Goal: Information Seeking & Learning: Check status

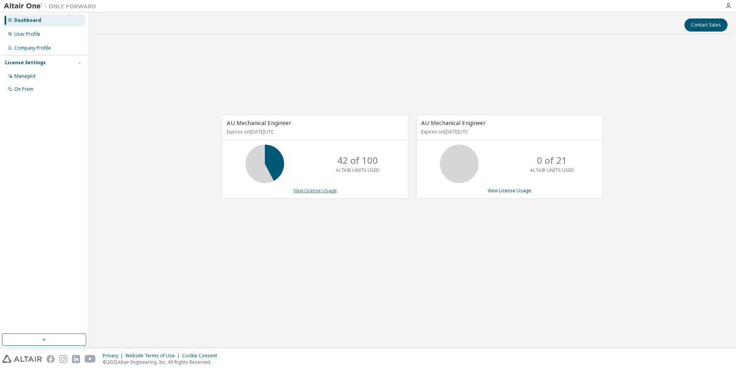
click at [321, 191] on link "View License Usage" at bounding box center [314, 190] width 43 height 7
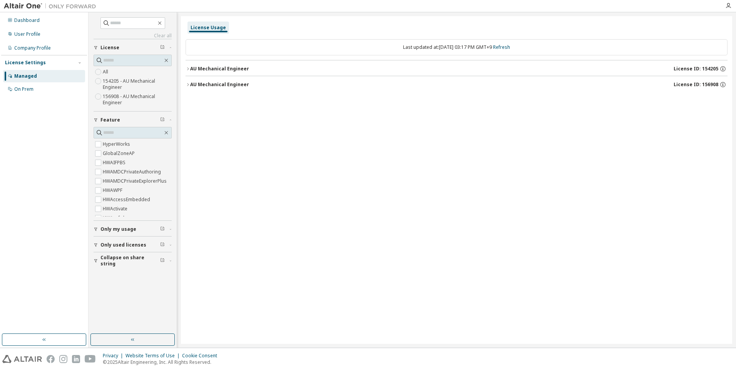
click at [223, 67] on div "AU Mechanical Engineer" at bounding box center [219, 69] width 59 height 6
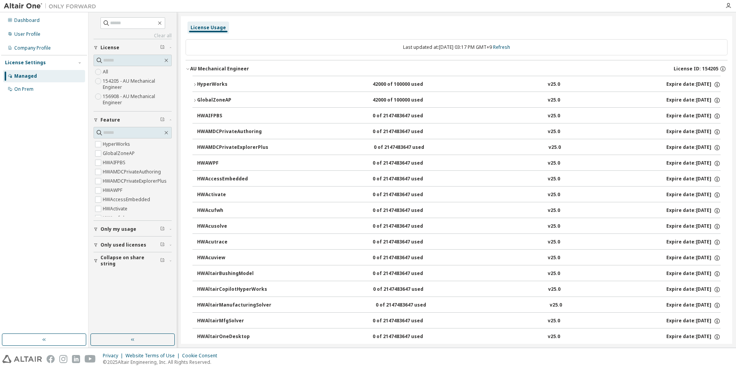
click at [216, 85] on div "HyperWorks" at bounding box center [231, 84] width 69 height 7
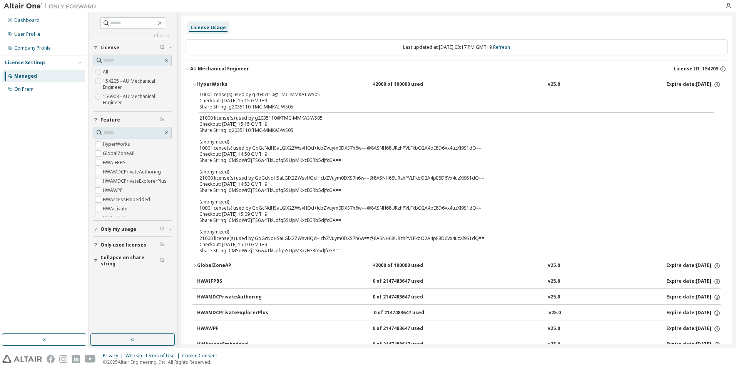
click at [215, 85] on div "HyperWorks" at bounding box center [231, 84] width 69 height 7
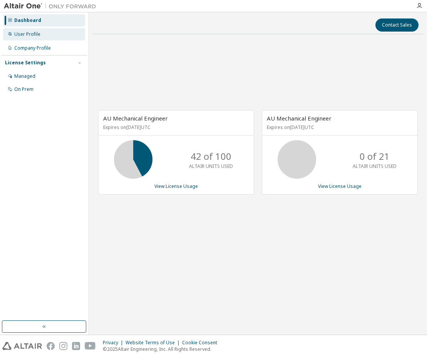
click at [33, 30] on div "User Profile" at bounding box center [44, 34] width 82 height 12
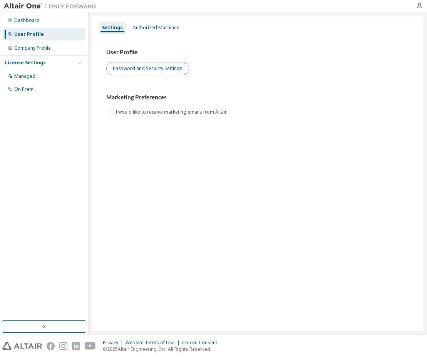
click at [155, 69] on button "Password and Security Settings" at bounding box center [147, 68] width 83 height 13
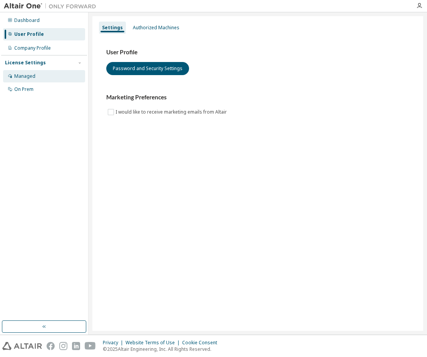
click at [25, 79] on div "Managed" at bounding box center [24, 76] width 21 height 6
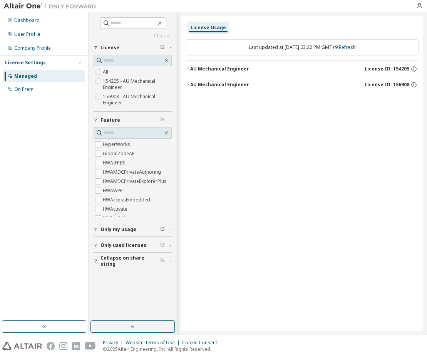
click at [187, 67] on icon "button" at bounding box center [188, 69] width 5 height 5
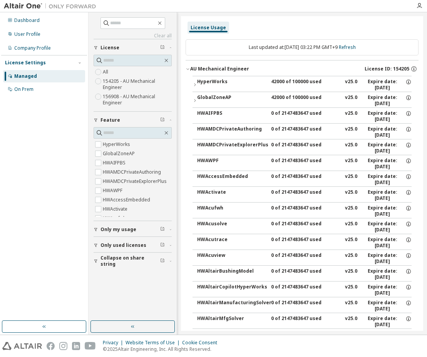
click at [187, 69] on icon "button" at bounding box center [188, 69] width 5 height 5
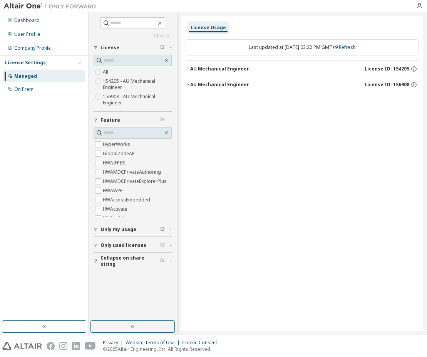
click at [188, 83] on icon "button" at bounding box center [188, 84] width 5 height 5
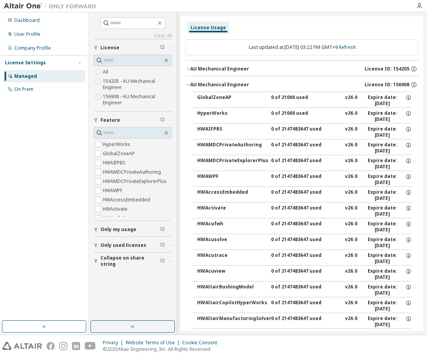
click at [188, 83] on icon "button" at bounding box center [188, 84] width 5 height 5
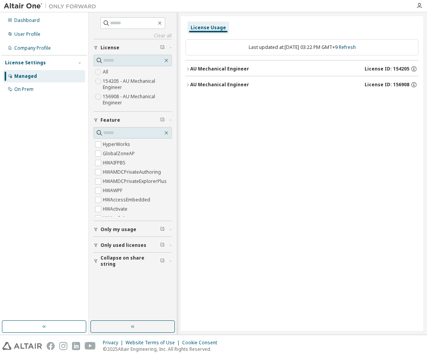
click at [189, 70] on icon "button" at bounding box center [188, 69] width 5 height 5
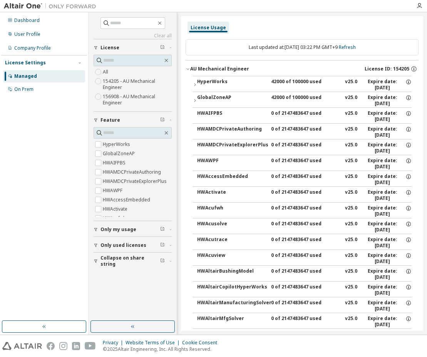
click at [187, 69] on icon "button" at bounding box center [188, 69] width 5 height 5
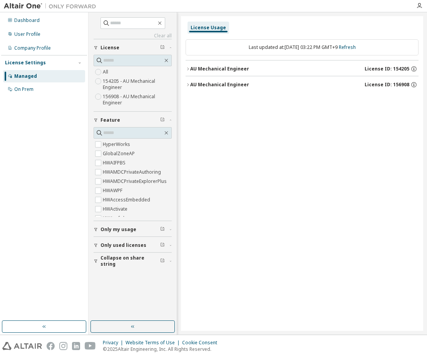
drag, startPoint x: 207, startPoint y: 69, endPoint x: 212, endPoint y: 117, distance: 48.4
click at [212, 117] on div "License Usage Last updated at: Wed 2025-10-01 03:22 PM GMT+9 Refresh AU Mechani…" at bounding box center [302, 173] width 242 height 314
click at [354, 69] on icon "button" at bounding box center [413, 68] width 7 height 7
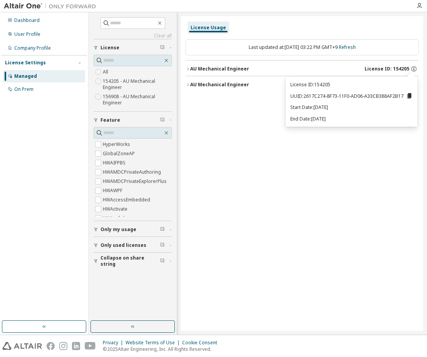
click at [244, 116] on div "License Usage Last updated at: Wed 2025-10-01 03:22 PM GMT+9 Refresh AU Mechani…" at bounding box center [302, 173] width 242 height 314
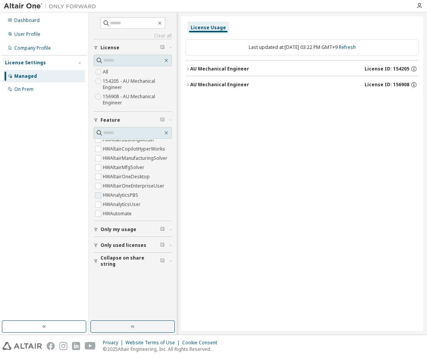
scroll to position [154, 0]
click at [97, 228] on icon "button" at bounding box center [96, 229] width 5 height 5
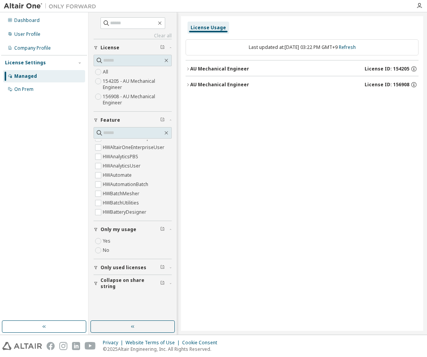
click at [97, 228] on icon "button" at bounding box center [96, 229] width 5 height 5
click at [94, 245] on icon "button" at bounding box center [96, 245] width 5 height 5
click at [96, 259] on icon "button" at bounding box center [96, 261] width 5 height 5
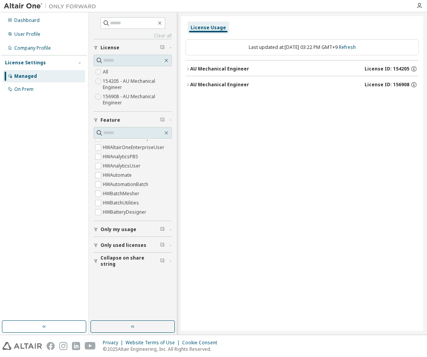
click at [97, 231] on icon "button" at bounding box center [96, 229] width 5 height 5
click at [97, 228] on icon "button" at bounding box center [96, 229] width 5 height 5
click at [98, 229] on icon "button" at bounding box center [96, 229] width 5 height 5
click at [107, 249] on label "No" at bounding box center [107, 250] width 8 height 9
click at [129, 250] on div "Yes No" at bounding box center [133, 245] width 78 height 18
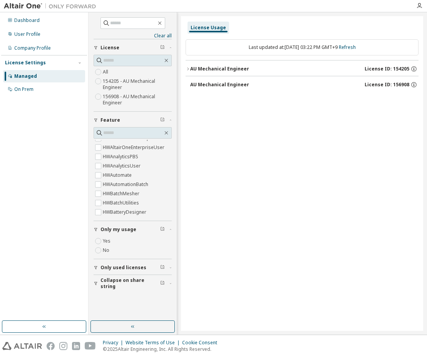
click at [131, 249] on div "Yes No" at bounding box center [133, 245] width 78 height 18
click at [132, 249] on div "Yes No" at bounding box center [133, 245] width 78 height 18
click at [133, 248] on div "Yes No" at bounding box center [133, 245] width 78 height 18
drag, startPoint x: 134, startPoint y: 248, endPoint x: 74, endPoint y: 243, distance: 59.5
click at [134, 248] on div "Yes No" at bounding box center [133, 245] width 78 height 18
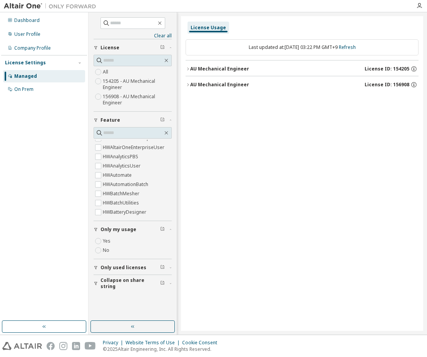
click at [70, 243] on div "Dashboard User Profile Company Profile License Settings Managed On Prem" at bounding box center [44, 166] width 86 height 306
click at [27, 34] on div "User Profile" at bounding box center [27, 34] width 26 height 6
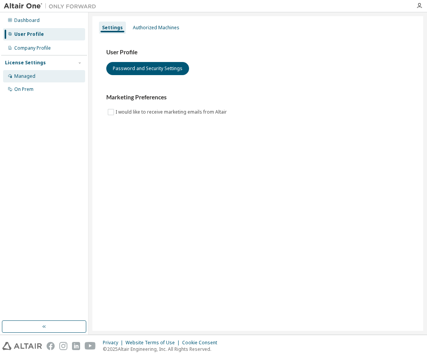
click at [30, 75] on div "Managed" at bounding box center [24, 76] width 21 height 6
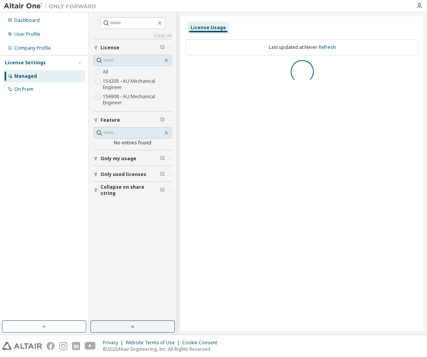
click at [96, 159] on icon "button" at bounding box center [96, 158] width 5 height 5
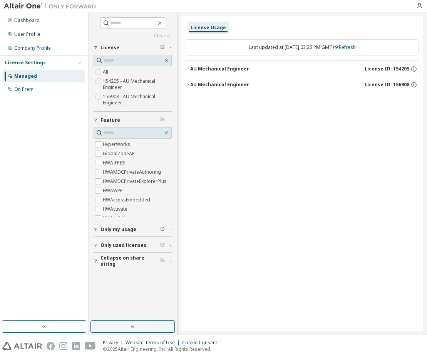
click at [95, 230] on icon "button" at bounding box center [96, 229] width 5 height 5
click at [187, 69] on icon "button" at bounding box center [188, 69] width 5 height 5
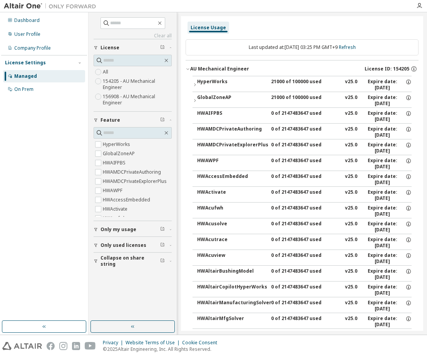
click at [196, 85] on icon "button" at bounding box center [195, 84] width 2 height 3
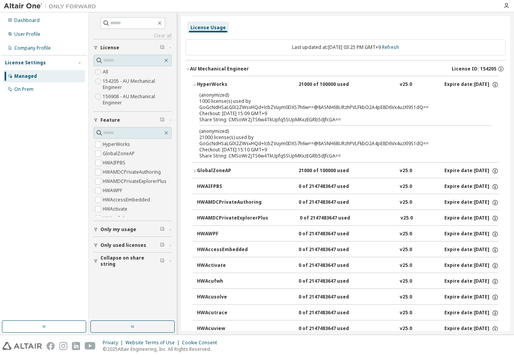
click at [188, 69] on icon "button" at bounding box center [188, 69] width 5 height 5
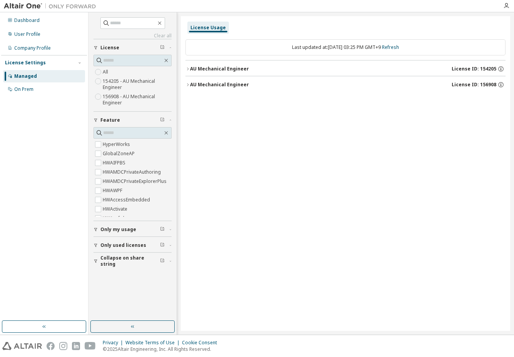
click at [97, 47] on icon "button" at bounding box center [95, 47] width 3 height 3
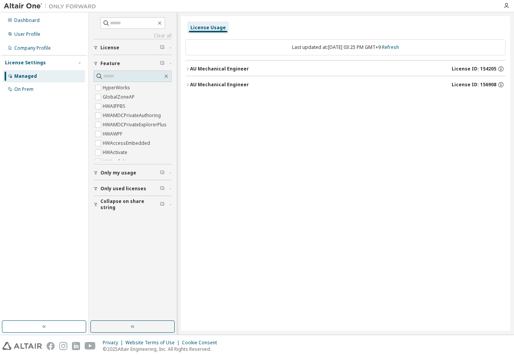
click at [96, 63] on icon "button" at bounding box center [96, 63] width 5 height 5
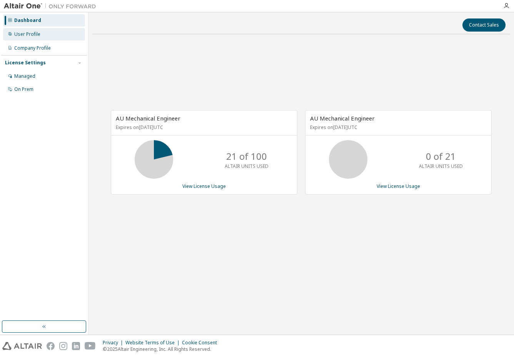
click at [26, 35] on div "User Profile" at bounding box center [27, 34] width 26 height 6
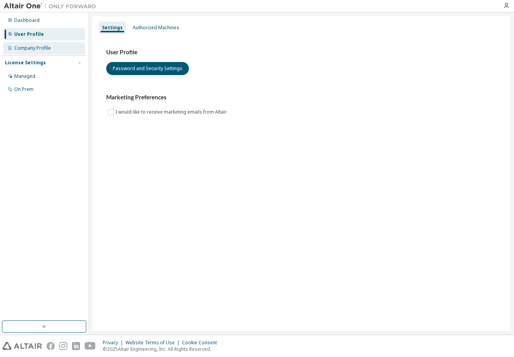
click at [32, 49] on div "Company Profile" at bounding box center [32, 48] width 37 height 6
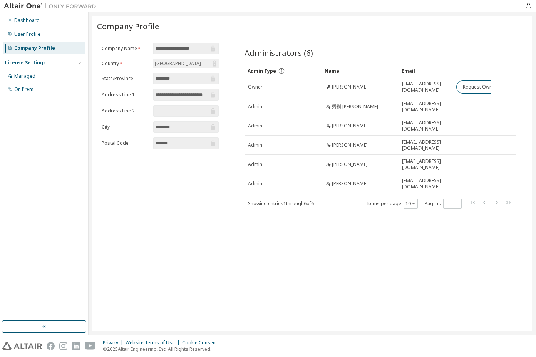
click at [43, 62] on div "License Settings" at bounding box center [44, 62] width 78 height 7
click at [22, 77] on div "Managed" at bounding box center [24, 76] width 21 height 6
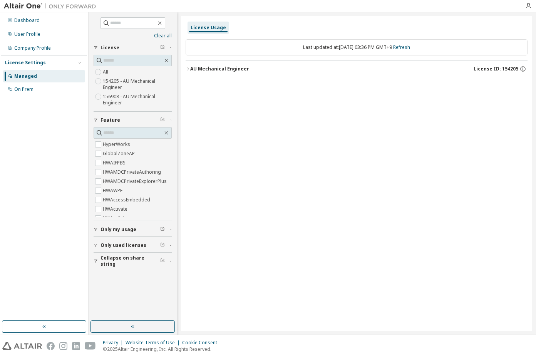
click at [188, 68] on icon "button" at bounding box center [188, 69] width 5 height 5
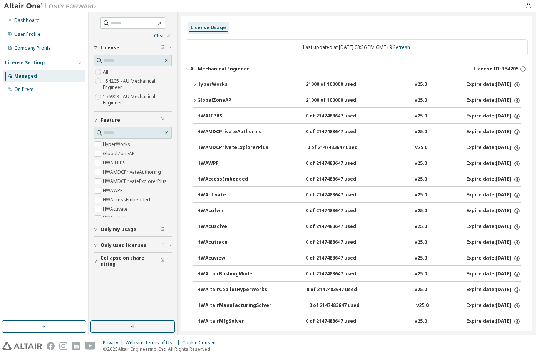
click at [196, 85] on icon "button" at bounding box center [194, 84] width 5 height 5
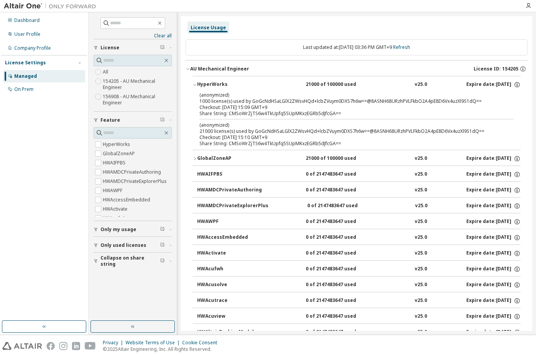
click at [196, 85] on icon "button" at bounding box center [194, 84] width 5 height 5
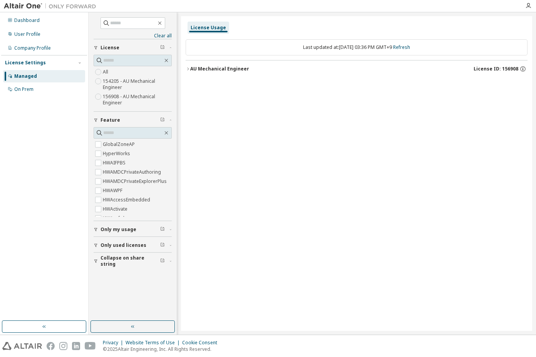
click at [189, 68] on icon "button" at bounding box center [188, 69] width 5 height 5
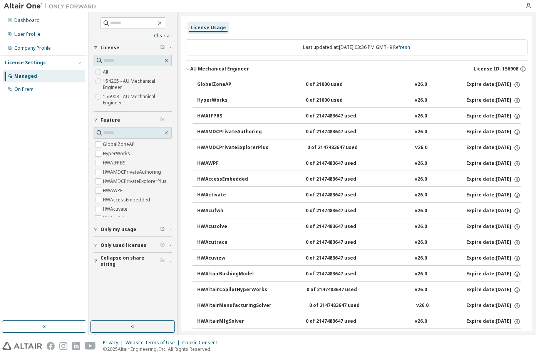
click at [328, 101] on div "0 of 21000 used" at bounding box center [340, 100] width 69 height 7
click at [514, 99] on icon "button" at bounding box center [517, 100] width 7 height 7
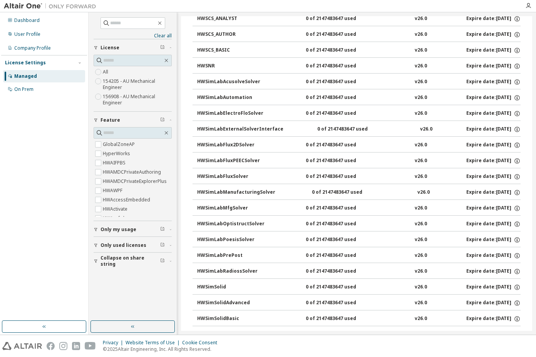
scroll to position [5188, 0]
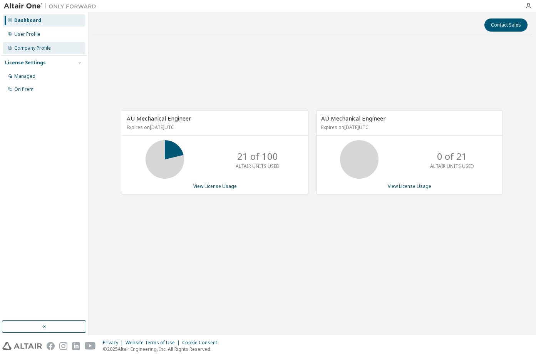
click at [34, 48] on div "Company Profile" at bounding box center [32, 48] width 37 height 6
